Goal: Find specific page/section: Find specific page/section

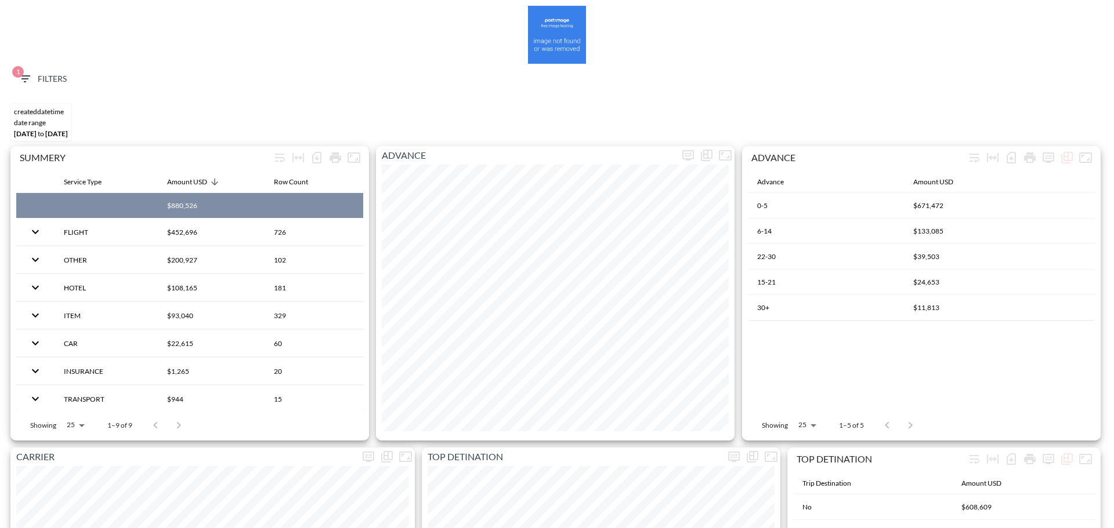
click at [46, 83] on span "1 Filters" at bounding box center [42, 79] width 49 height 15
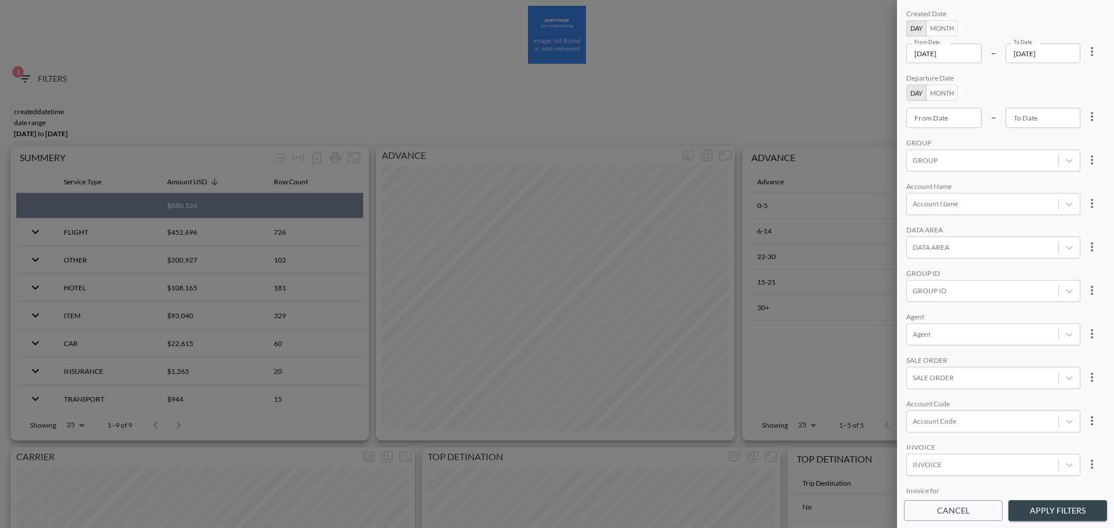
click at [1087, 56] on icon "more" at bounding box center [1092, 52] width 14 height 14
click at [1041, 81] on span "Clear" at bounding box center [1034, 78] width 28 height 14
click at [956, 360] on div "Created Date Day Month From Date From Date – To Date To Date Departure Date Day…" at bounding box center [1005, 251] width 203 height 488
click at [961, 345] on div at bounding box center [982, 350] width 140 height 11
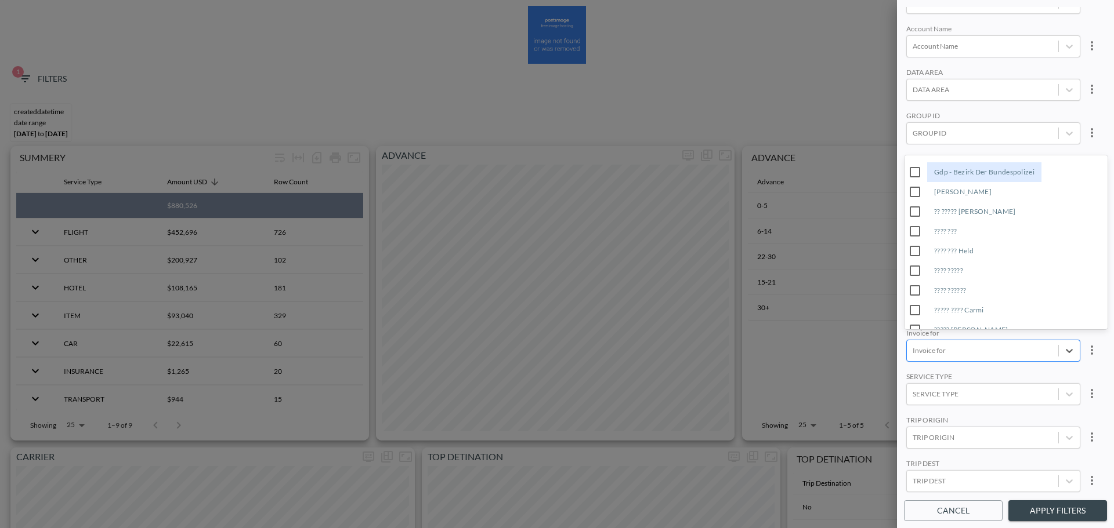
paste input "[PERSON_NAME]"
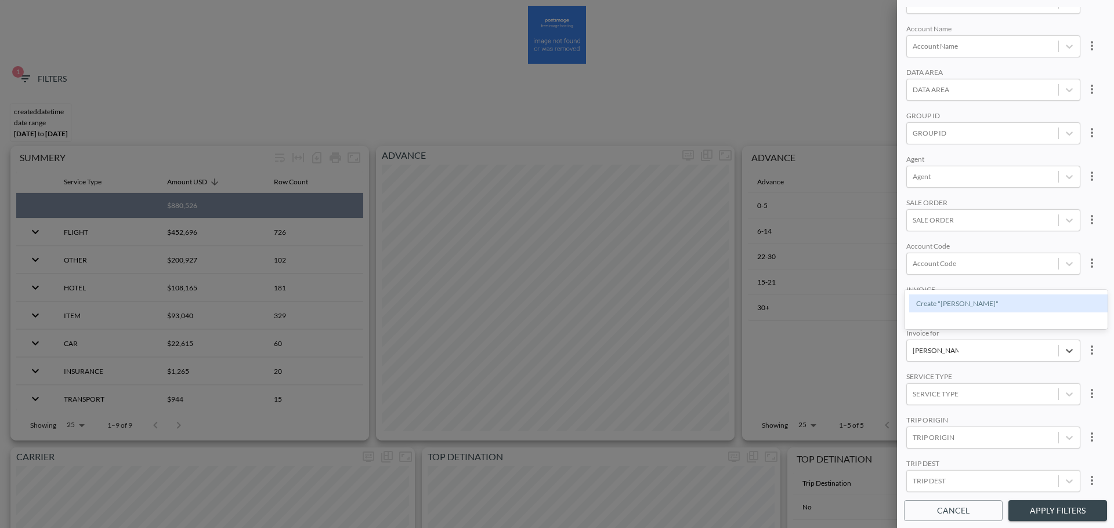
click at [957, 311] on div "Create "[PERSON_NAME]"" at bounding box center [1010, 304] width 203 height 18
type input "[PERSON_NAME]"
click at [1037, 285] on div "INVOICE" at bounding box center [993, 290] width 174 height 11
click at [1045, 507] on button "Apply Filters" at bounding box center [1057, 511] width 99 height 21
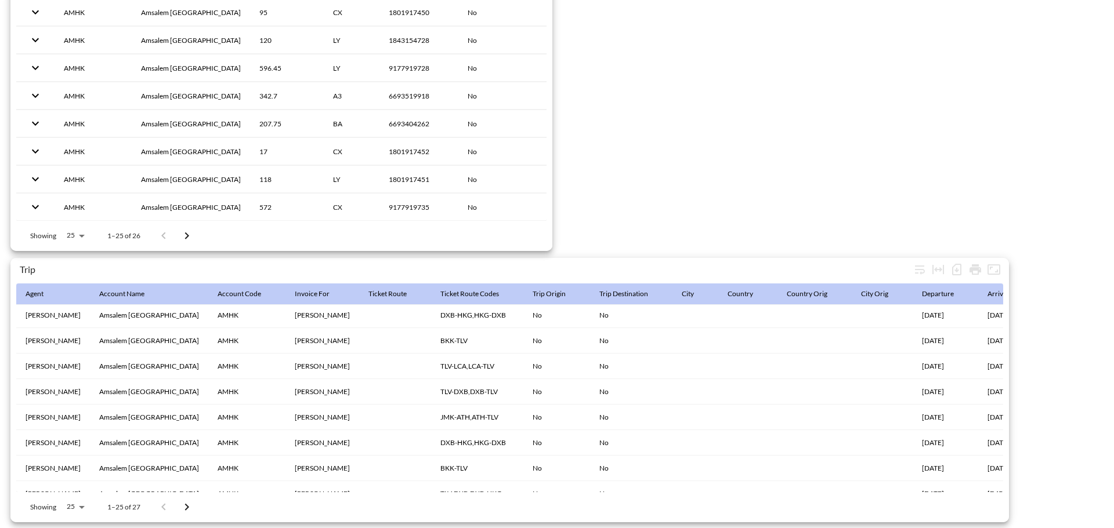
scroll to position [456, 0]
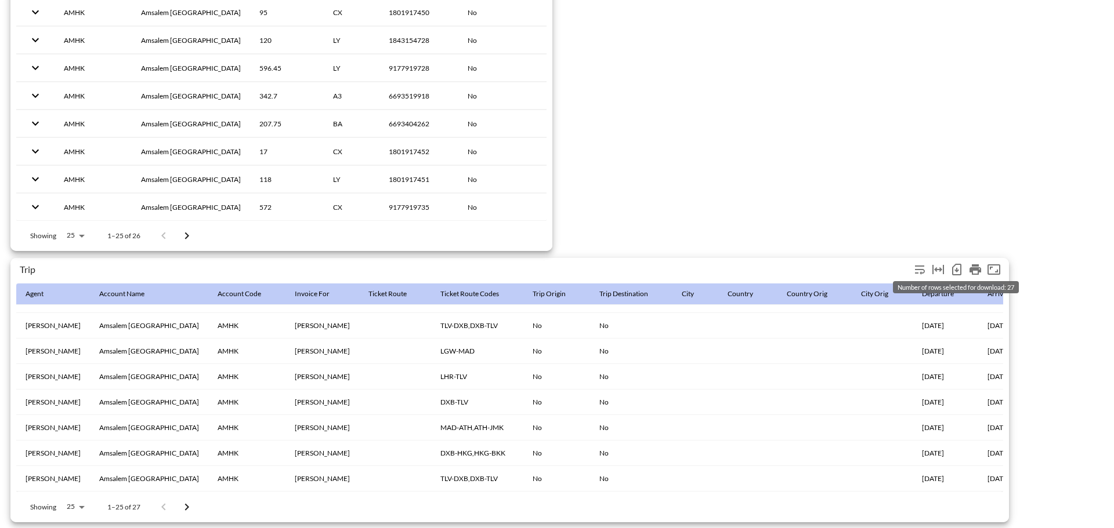
click at [955, 263] on icon "Number of rows selected for download: 27" at bounding box center [957, 270] width 14 height 14
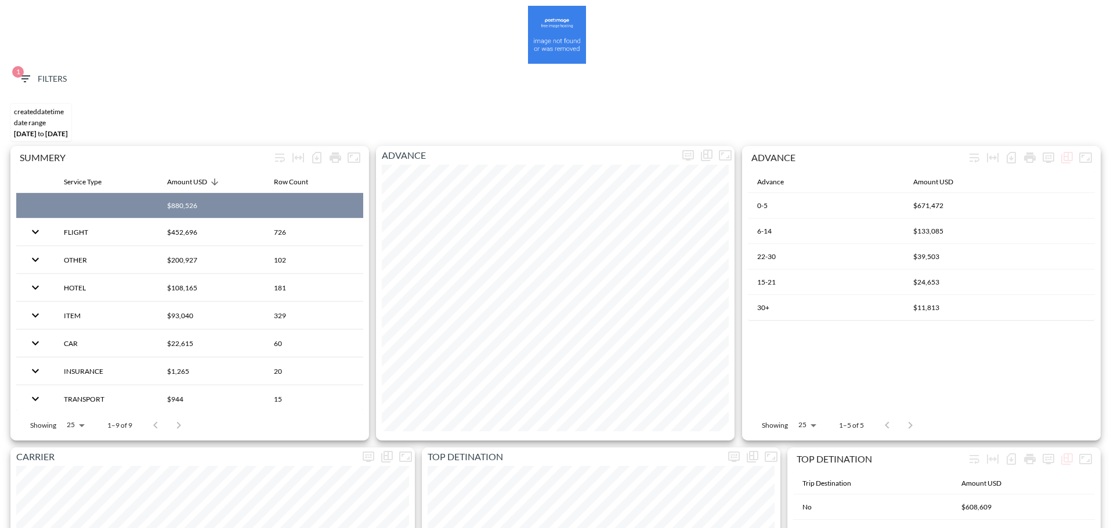
click at [14, 81] on button "1 Filters" at bounding box center [42, 78] width 58 height 21
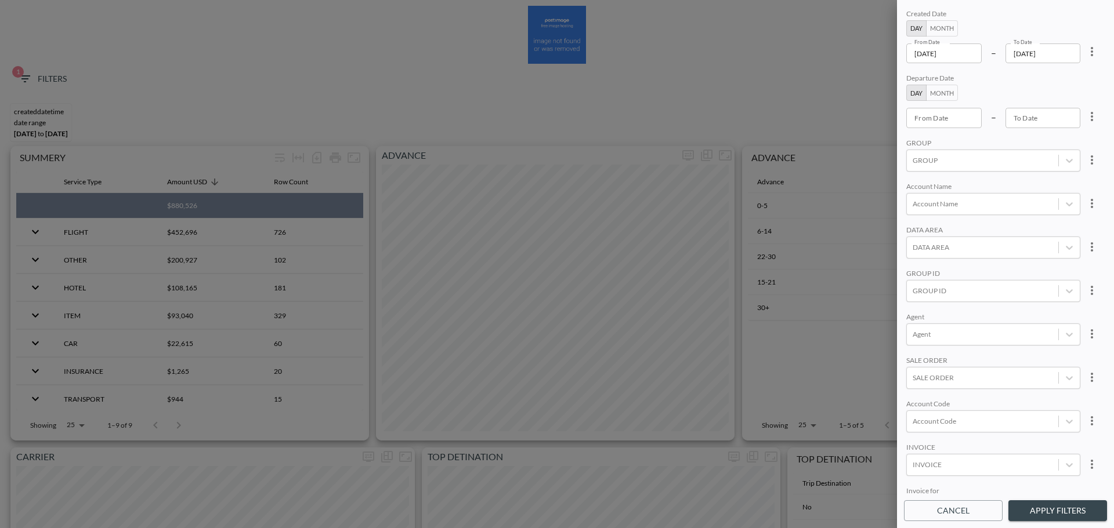
click at [1088, 54] on icon "more" at bounding box center [1092, 52] width 14 height 14
click at [1078, 83] on li "Clear" at bounding box center [1049, 78] width 104 height 21
type input "YYYY-MM-DD"
click at [958, 117] on input "YYYY-MM-DD" at bounding box center [943, 118] width 75 height 20
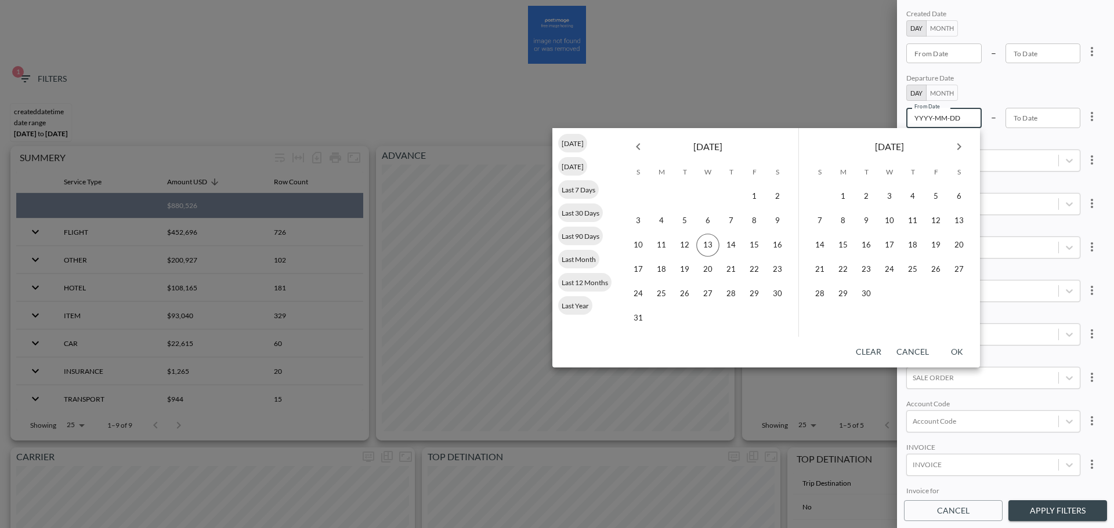
click at [636, 151] on icon "Previous month" at bounding box center [638, 147] width 14 height 14
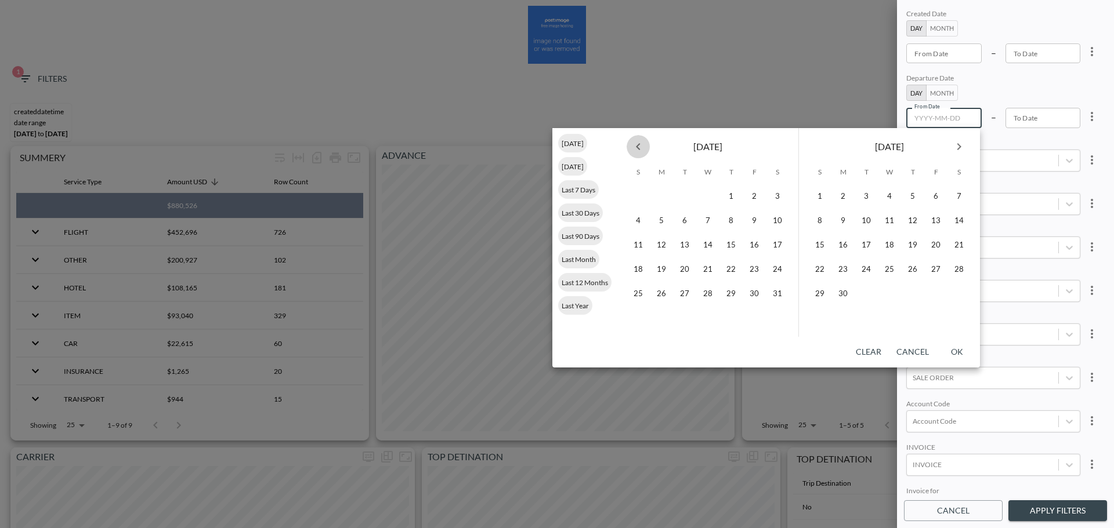
click at [636, 151] on icon "Previous month" at bounding box center [638, 147] width 14 height 14
click at [712, 198] on button "1" at bounding box center [707, 196] width 23 height 23
type input "2025-01-01"
type input "YYYY-MM-DD"
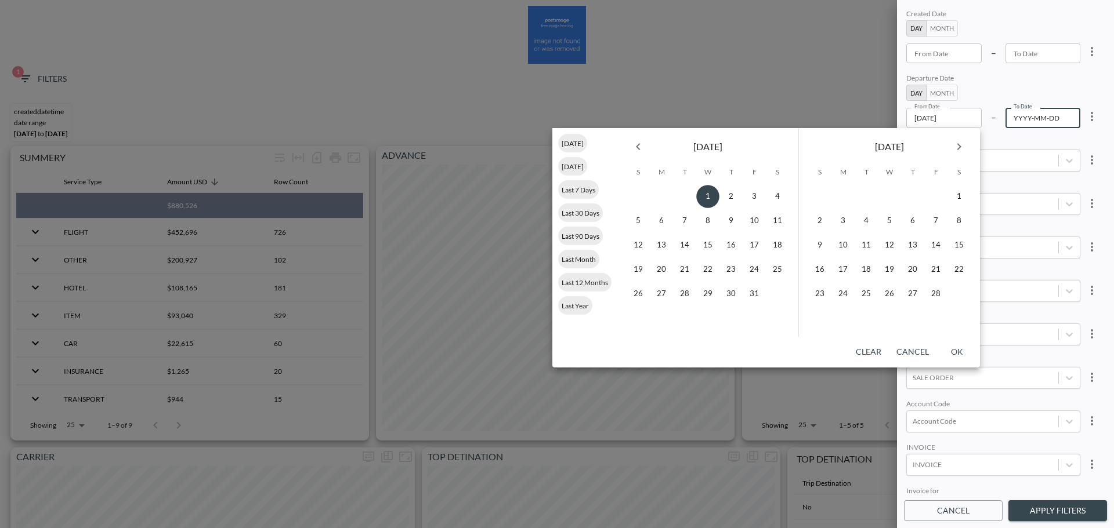
click at [966, 137] on div "February 2025" at bounding box center [889, 144] width 181 height 32
click at [959, 146] on icon "Next month" at bounding box center [959, 146] width 4 height 7
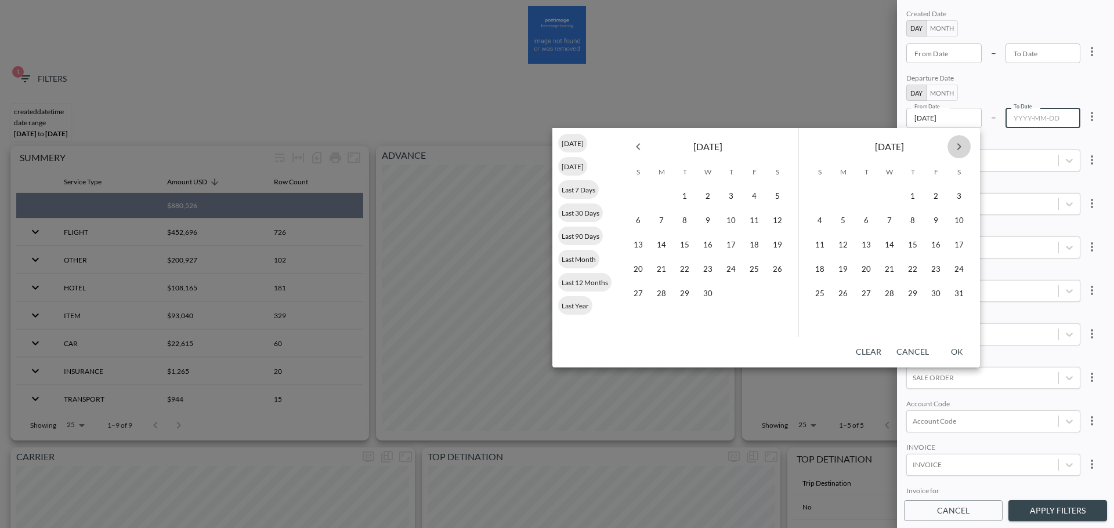
click at [959, 146] on icon "Next month" at bounding box center [959, 146] width 4 height 7
click at [864, 245] on button "12" at bounding box center [865, 245] width 23 height 23
type input "[DATE]"
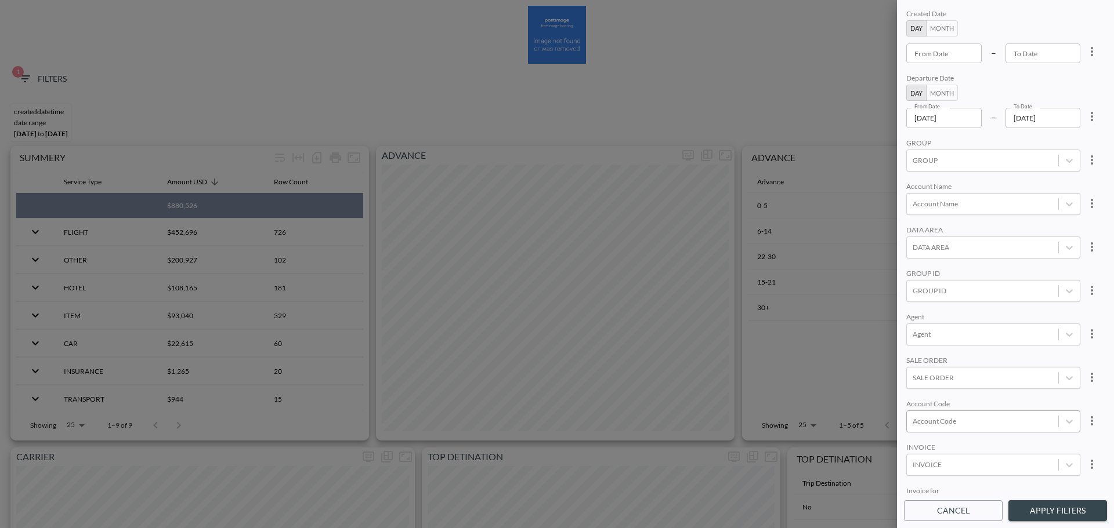
click at [978, 419] on div at bounding box center [982, 421] width 140 height 11
click at [907, 386] on input "HOST" at bounding box center [915, 383] width 24 height 24
type input "HOST"
click at [1004, 319] on div "Agent" at bounding box center [993, 318] width 174 height 11
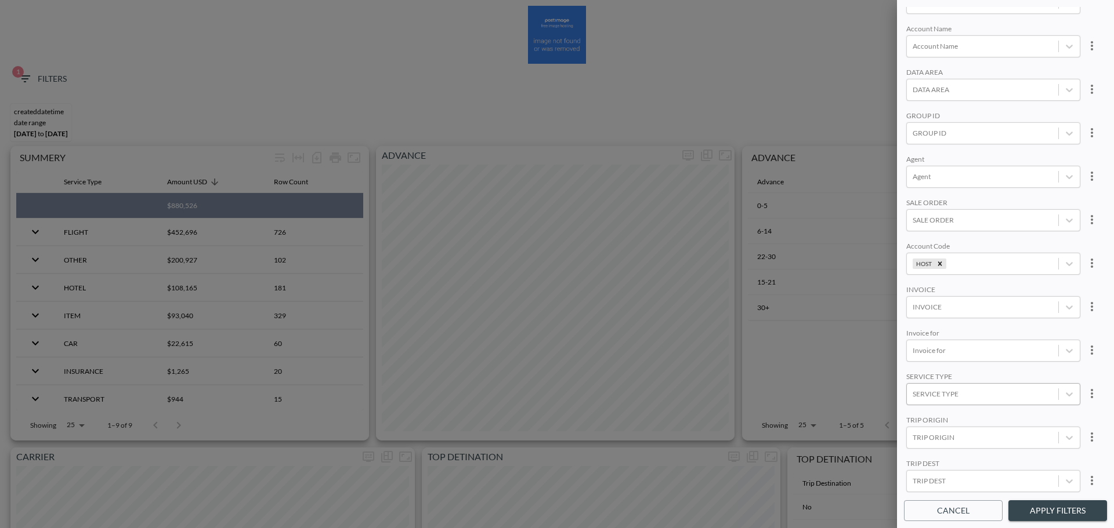
click at [962, 394] on div "SERVICE TYPE" at bounding box center [982, 394] width 151 height 16
click at [940, 268] on div "FLIGHT" at bounding box center [1005, 267] width 203 height 18
click at [1039, 513] on button "Apply Filters" at bounding box center [1057, 511] width 99 height 21
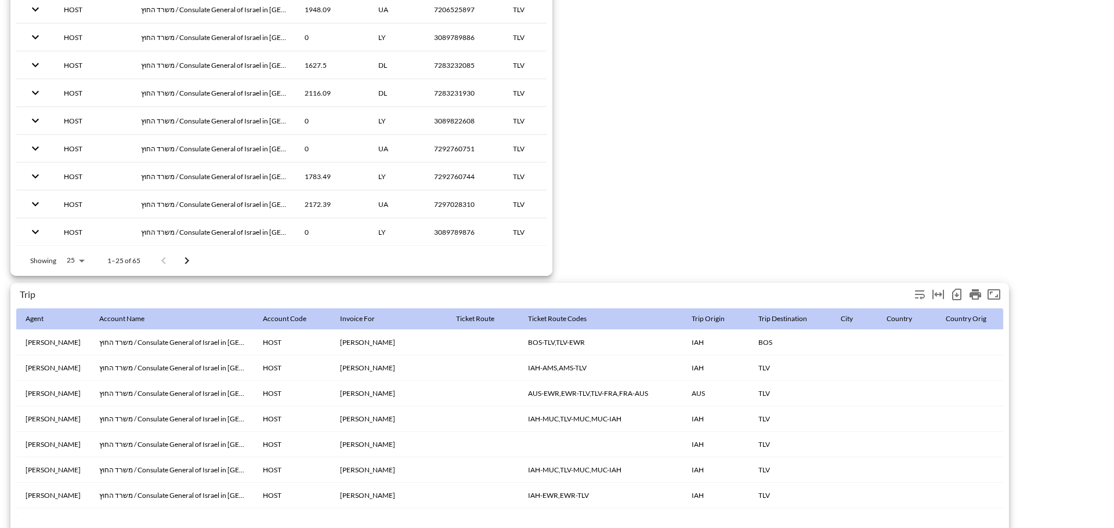
scroll to position [1798, 0]
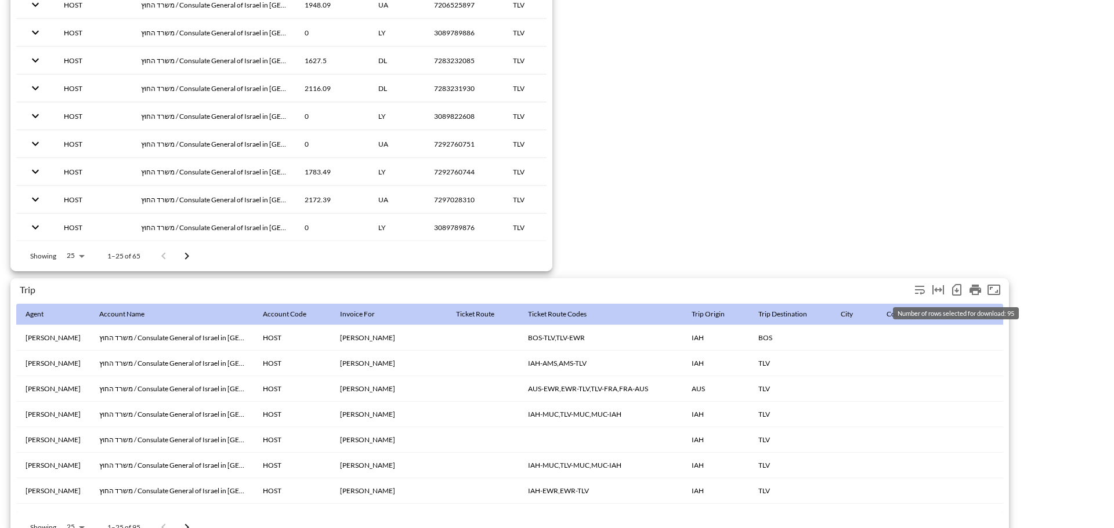
click at [955, 292] on icon "Number of rows selected for download: 95" at bounding box center [957, 290] width 14 height 14
click at [956, 287] on icon "Number of rows selected for download: 95" at bounding box center [957, 290] width 14 height 14
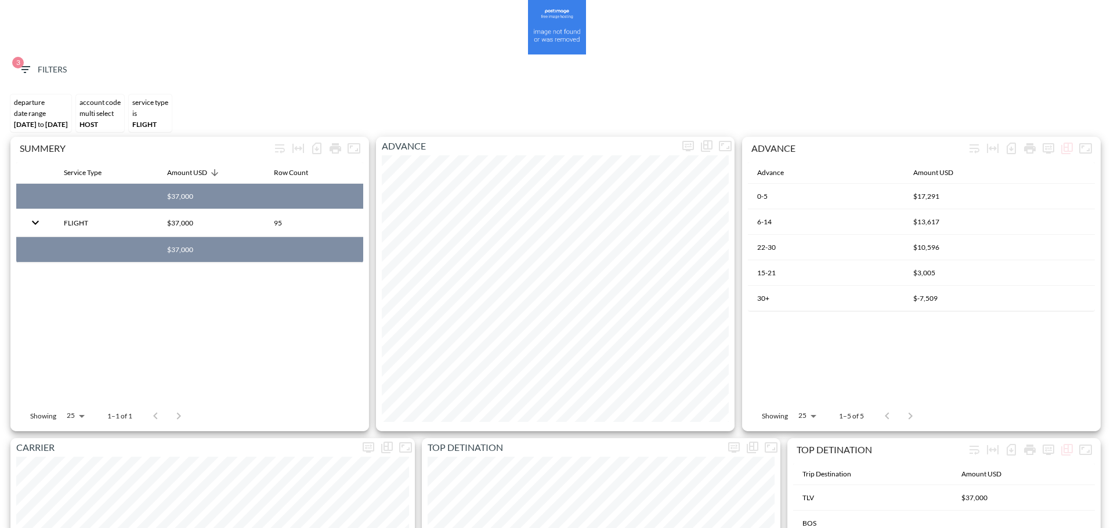
scroll to position [0, 0]
